Goal: Obtain resource: Obtain resource

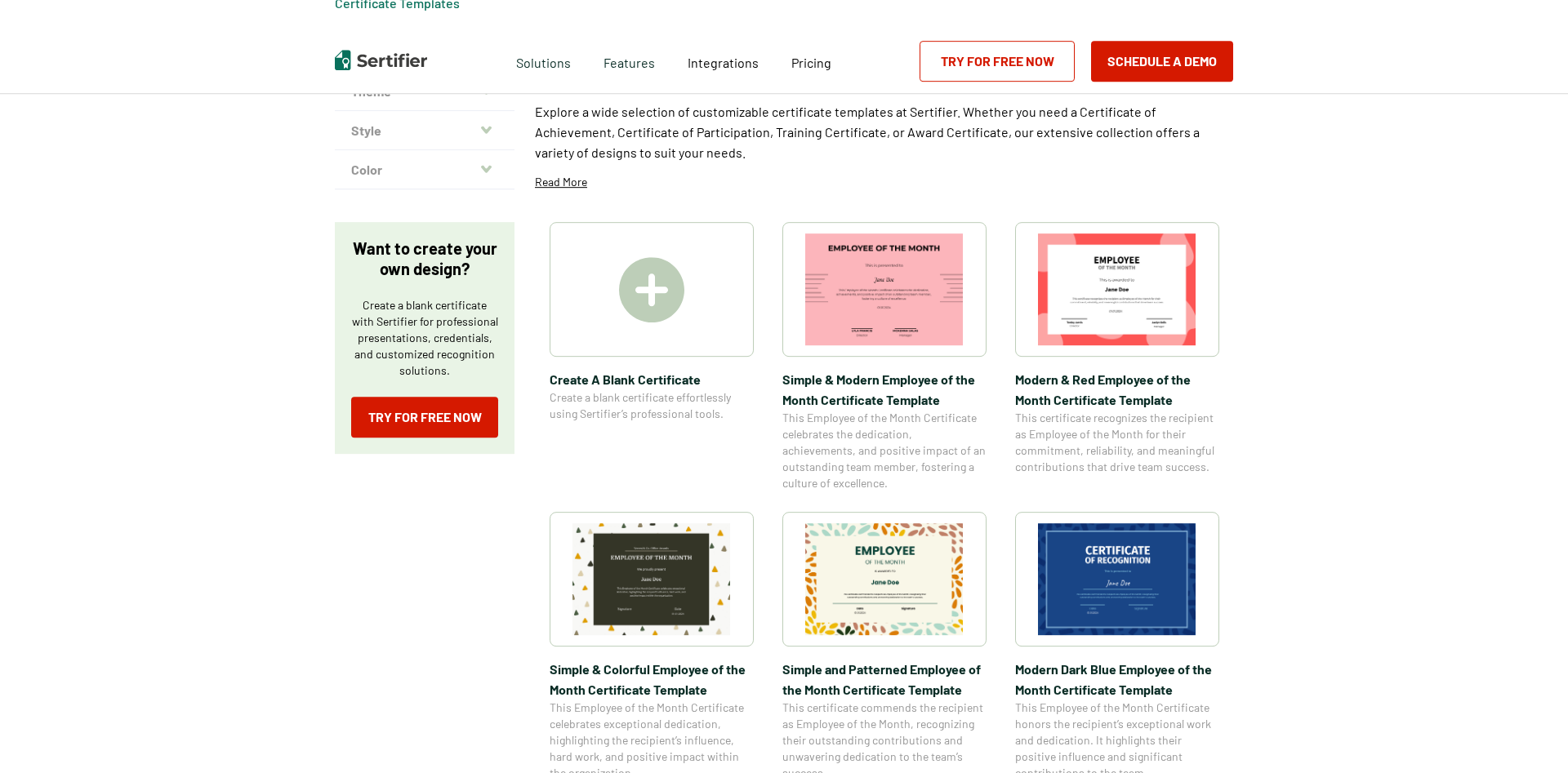
scroll to position [166, 0]
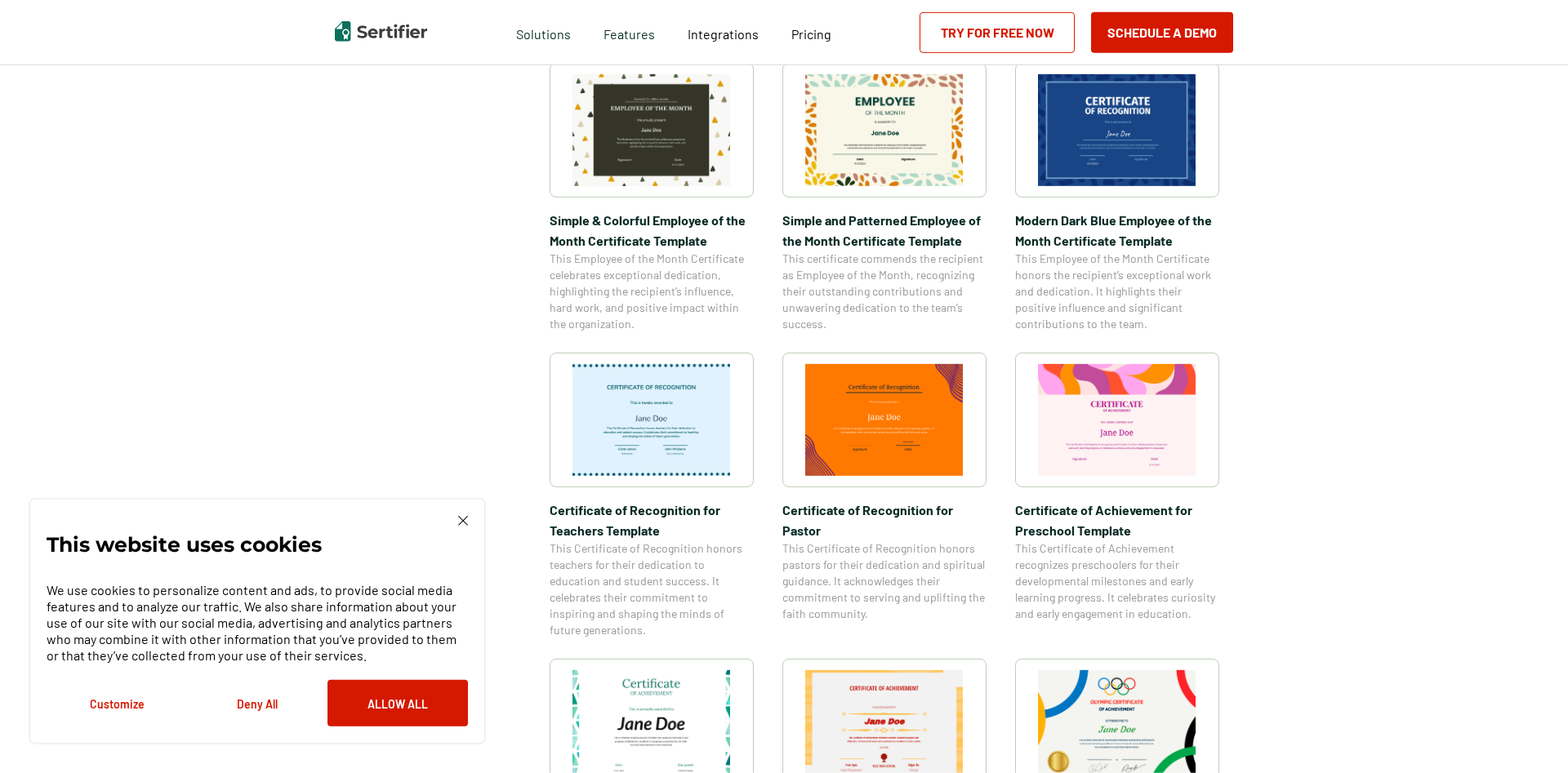
scroll to position [500, 0]
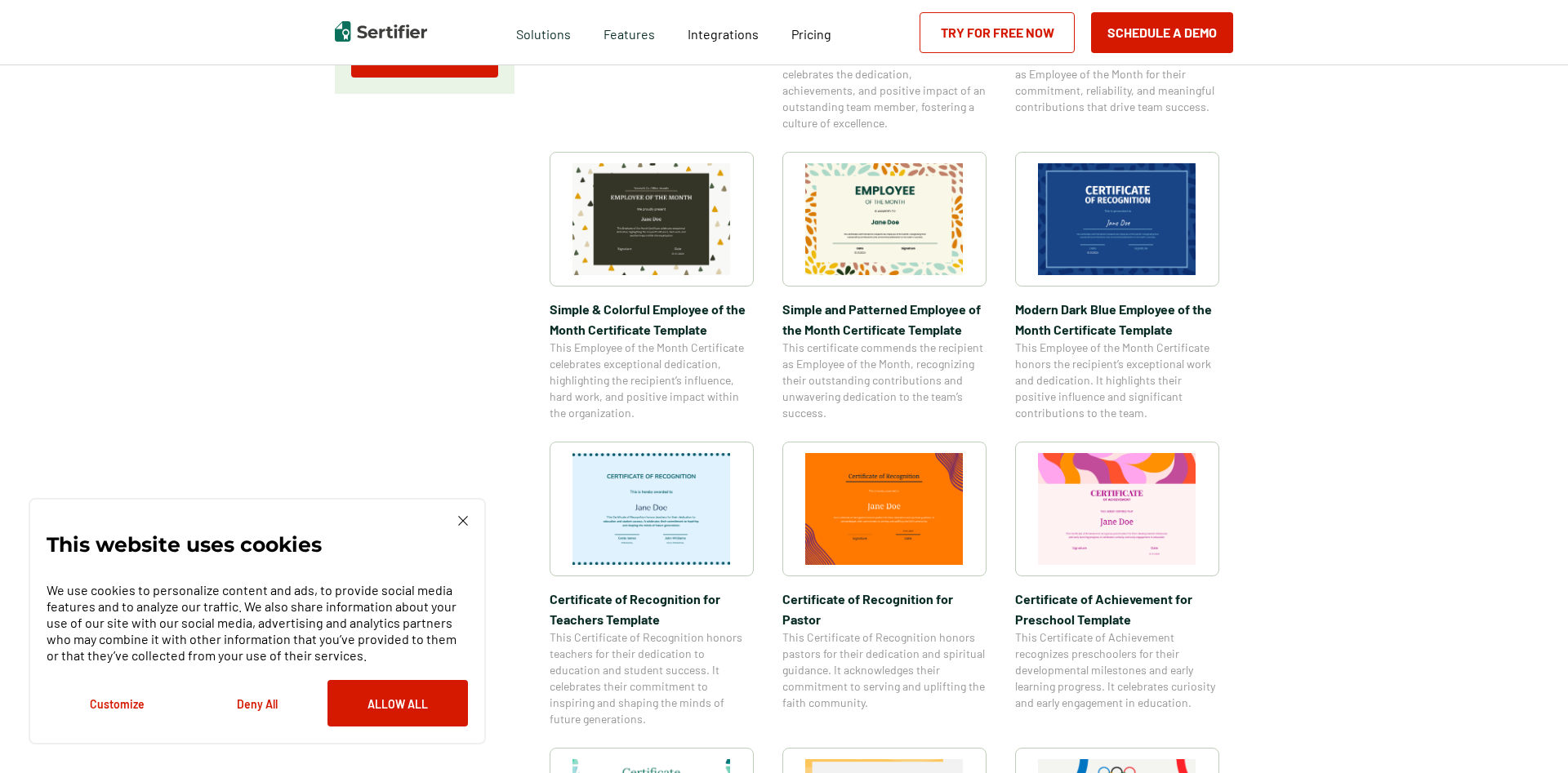
click at [682, 540] on img at bounding box center [651, 509] width 158 height 112
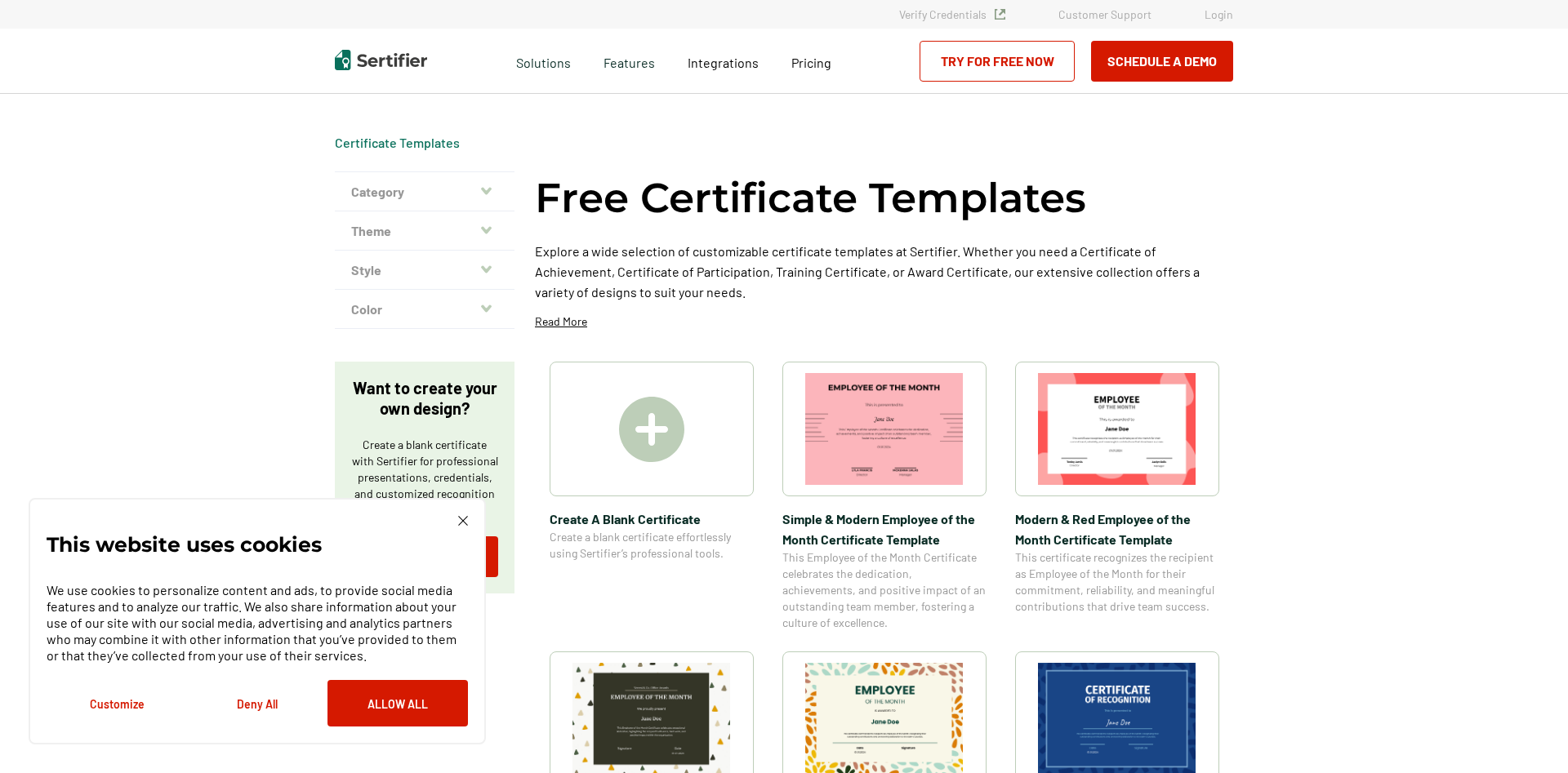
click at [662, 444] on img at bounding box center [652, 429] width 65 height 65
